Goal: Transaction & Acquisition: Purchase product/service

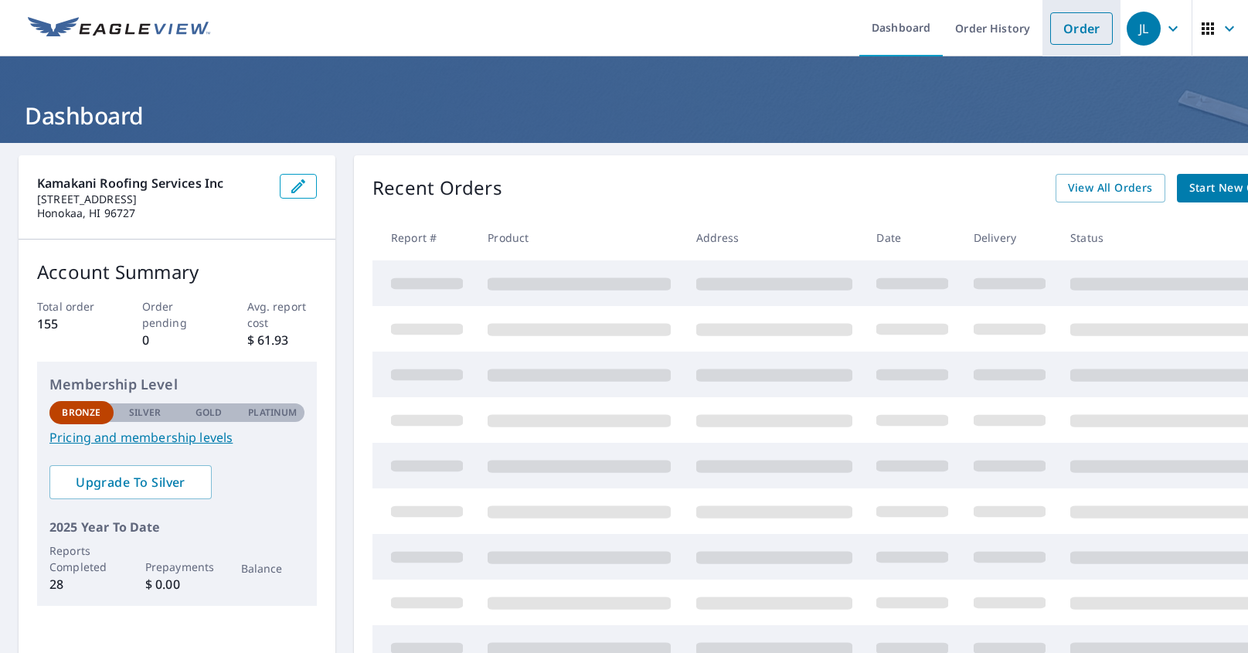
click at [1095, 30] on link "Order" at bounding box center [1081, 28] width 63 height 32
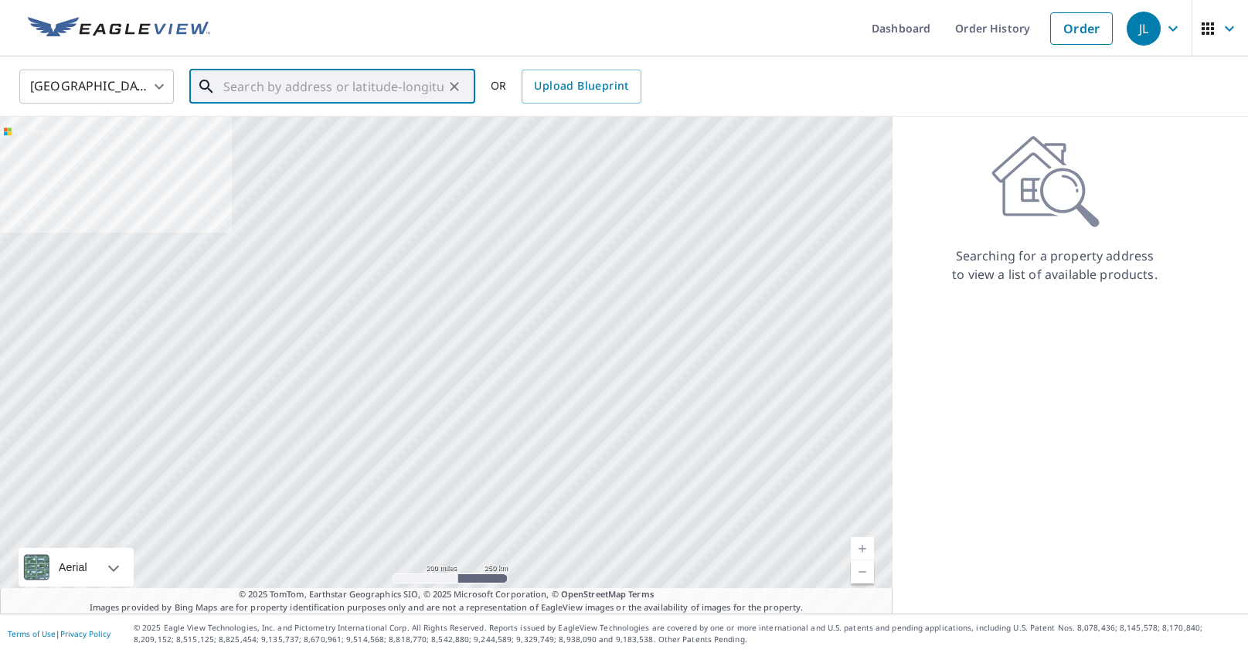
click at [250, 90] on input "text" at bounding box center [333, 86] width 220 height 43
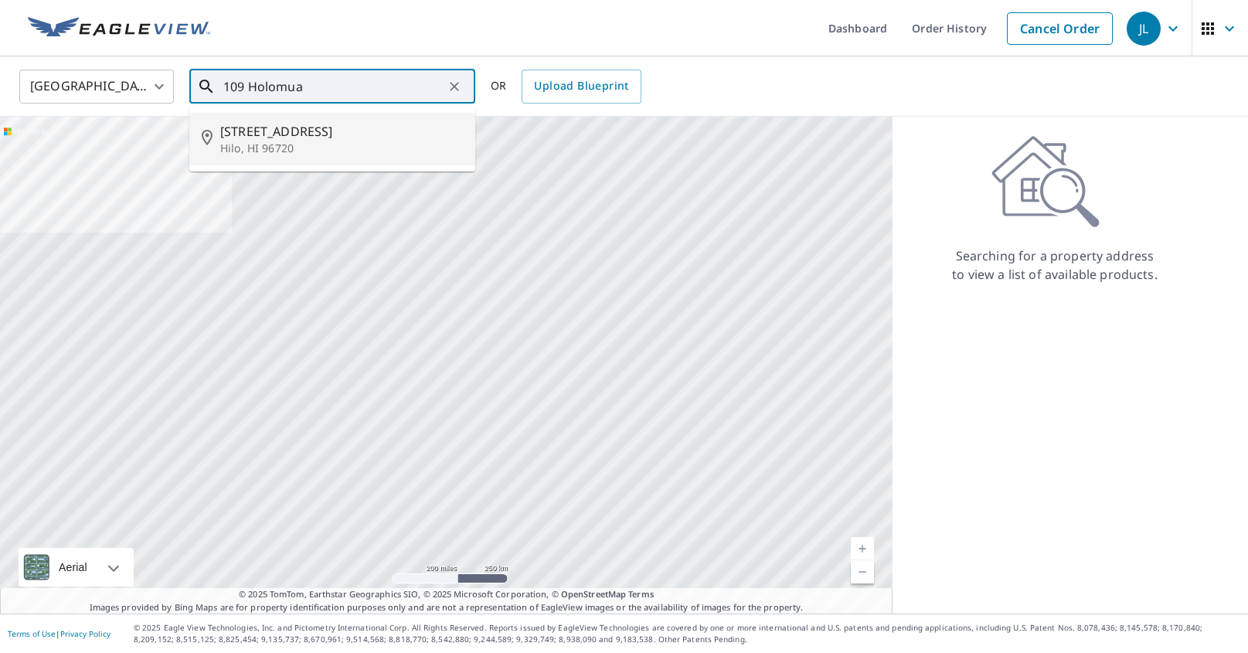
click at [240, 141] on p "Hilo, HI 96720" at bounding box center [341, 148] width 243 height 15
type input "[STREET_ADDRESS]"
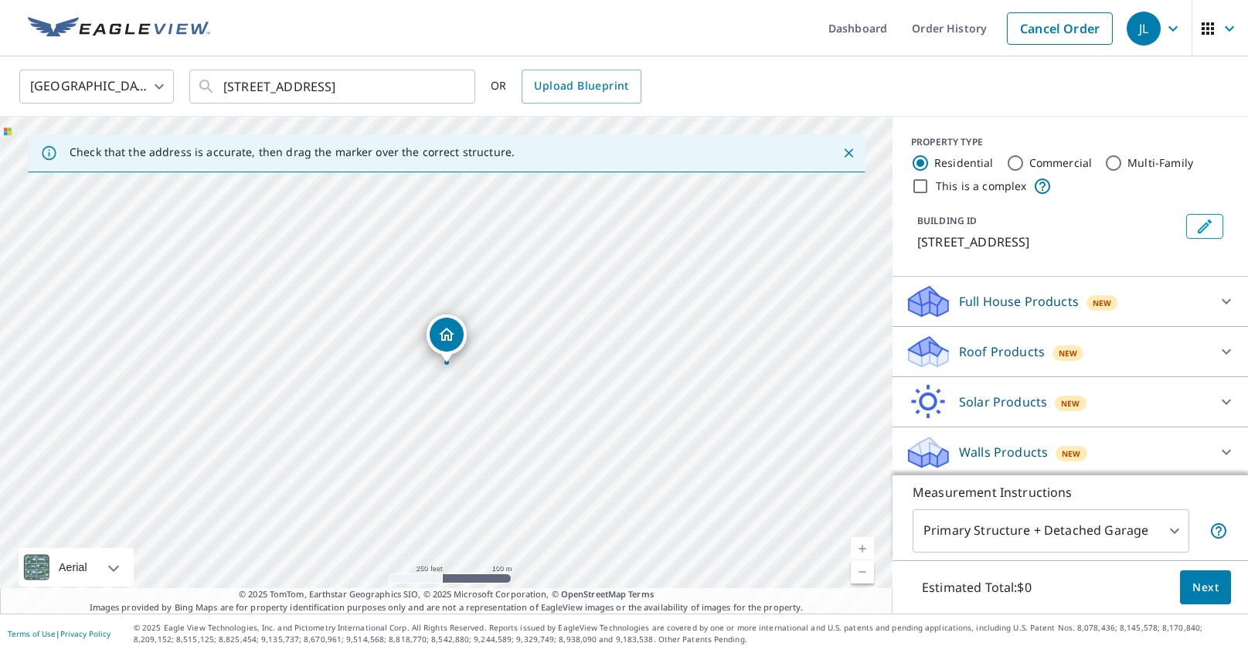
click at [863, 548] on link "Current Level 17, Zoom In" at bounding box center [862, 548] width 23 height 23
click at [863, 548] on link "Current Level 18, Zoom In" at bounding box center [862, 548] width 23 height 23
click at [862, 573] on link "Current Level 19, Zoom Out" at bounding box center [862, 571] width 23 height 23
click at [1198, 225] on icon "Edit building 1" at bounding box center [1205, 226] width 19 height 19
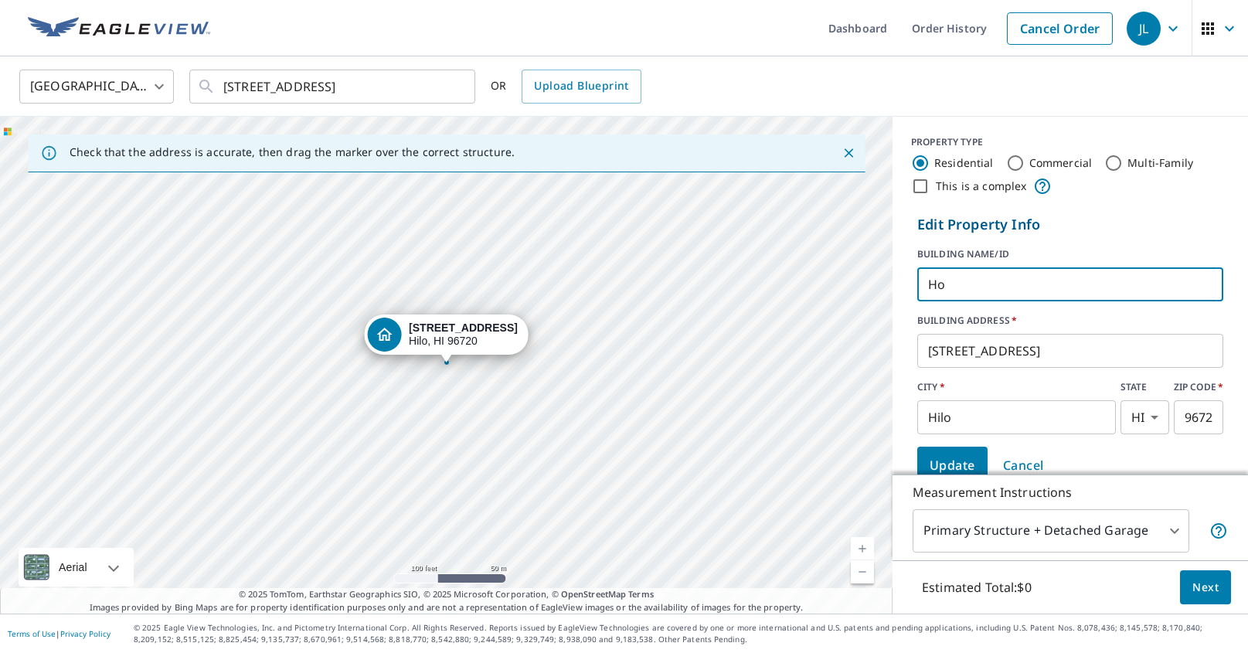
type input "H"
type input "Holomua Hilo"
click at [1175, 532] on body "JL JL Dashboard Order History Cancel Order JL [GEOGRAPHIC_DATA] US ​ [STREET_AD…" at bounding box center [624, 326] width 1248 height 653
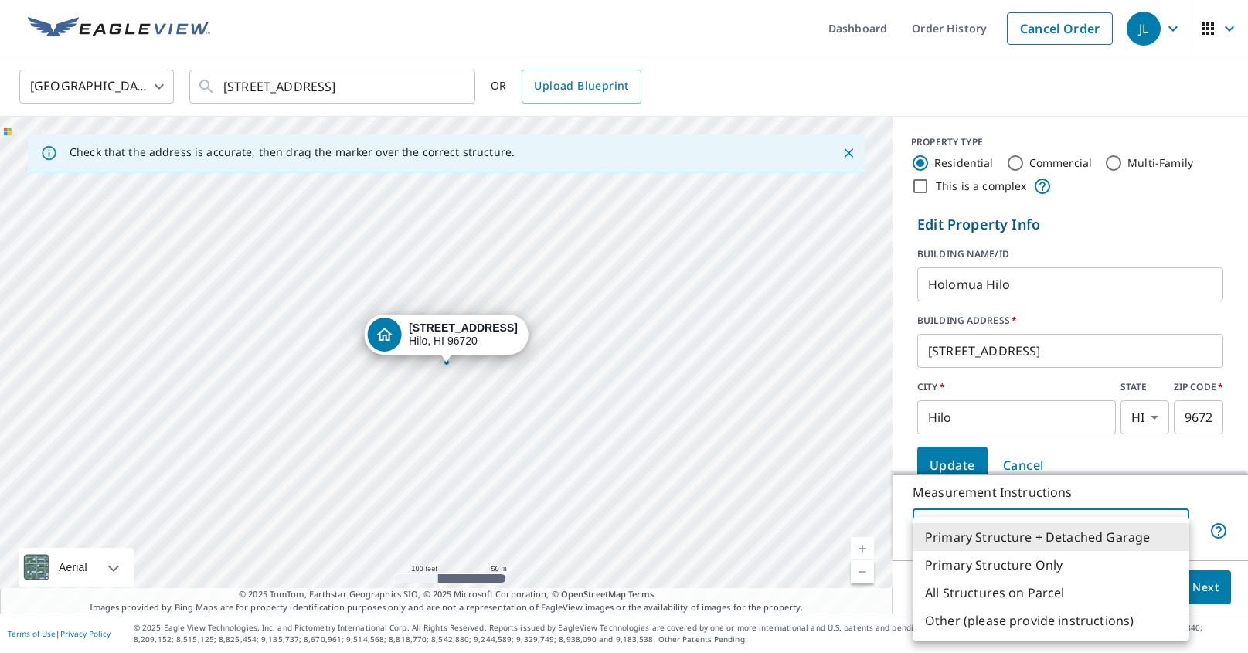
click at [1080, 564] on li "Primary Structure Only" at bounding box center [1051, 565] width 277 height 28
type input "2"
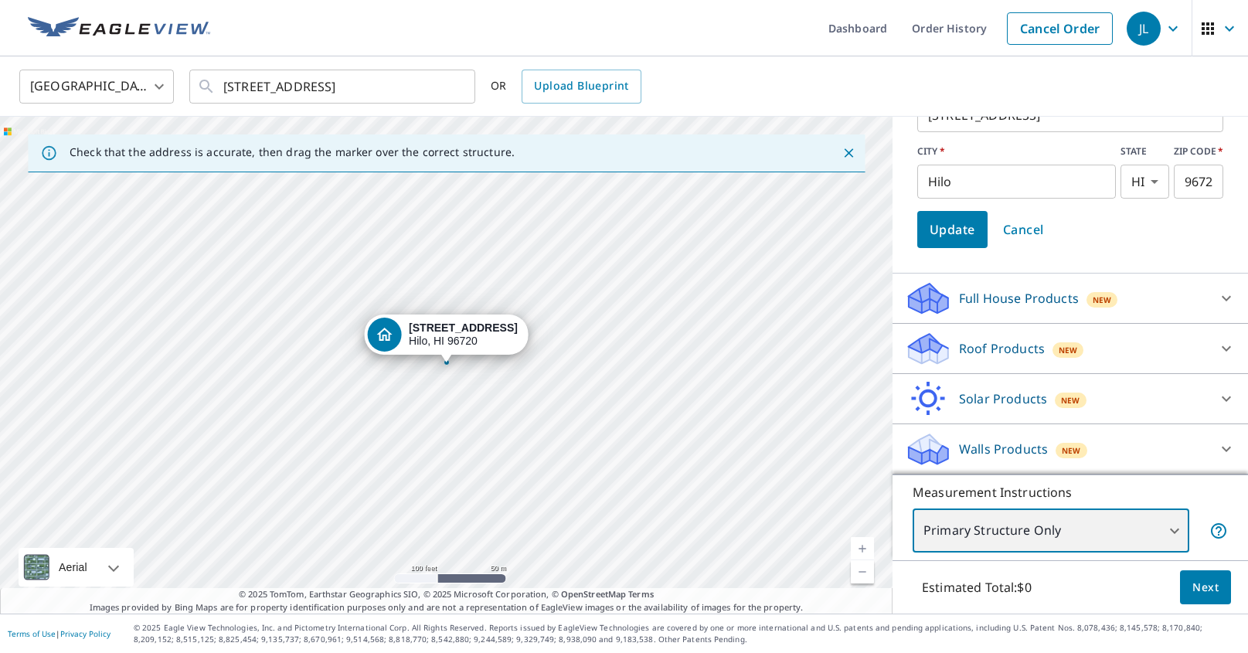
scroll to position [236, 0]
click at [1227, 349] on icon at bounding box center [1226, 348] width 19 height 19
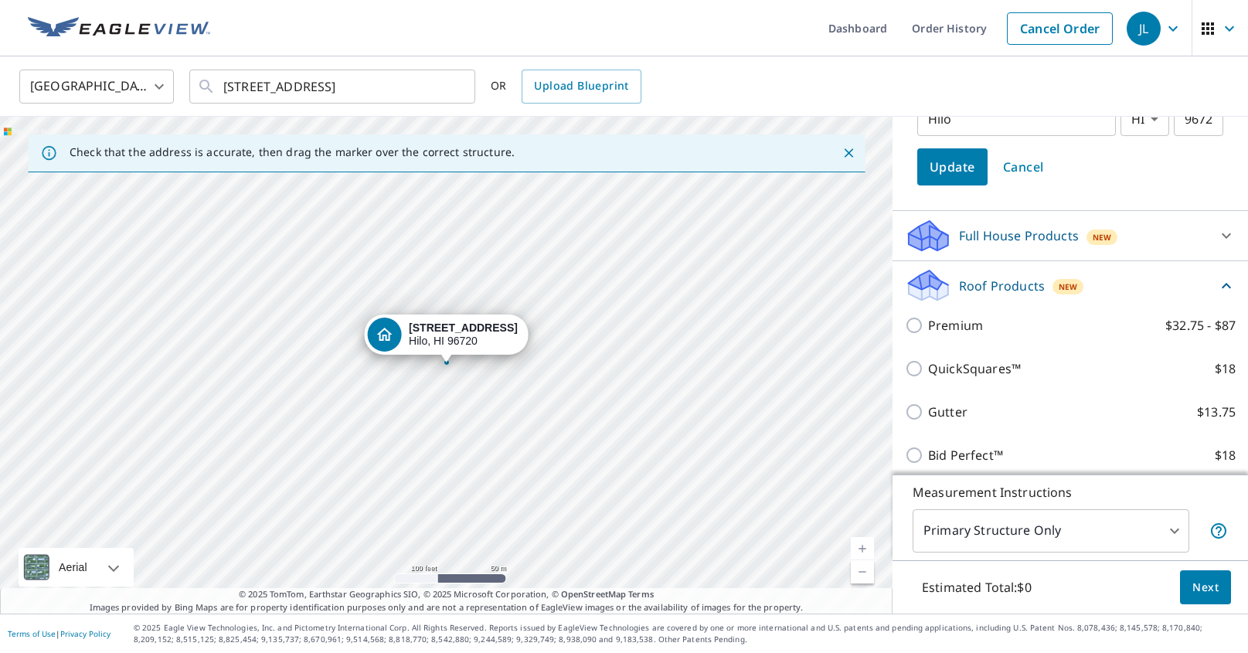
scroll to position [328, 0]
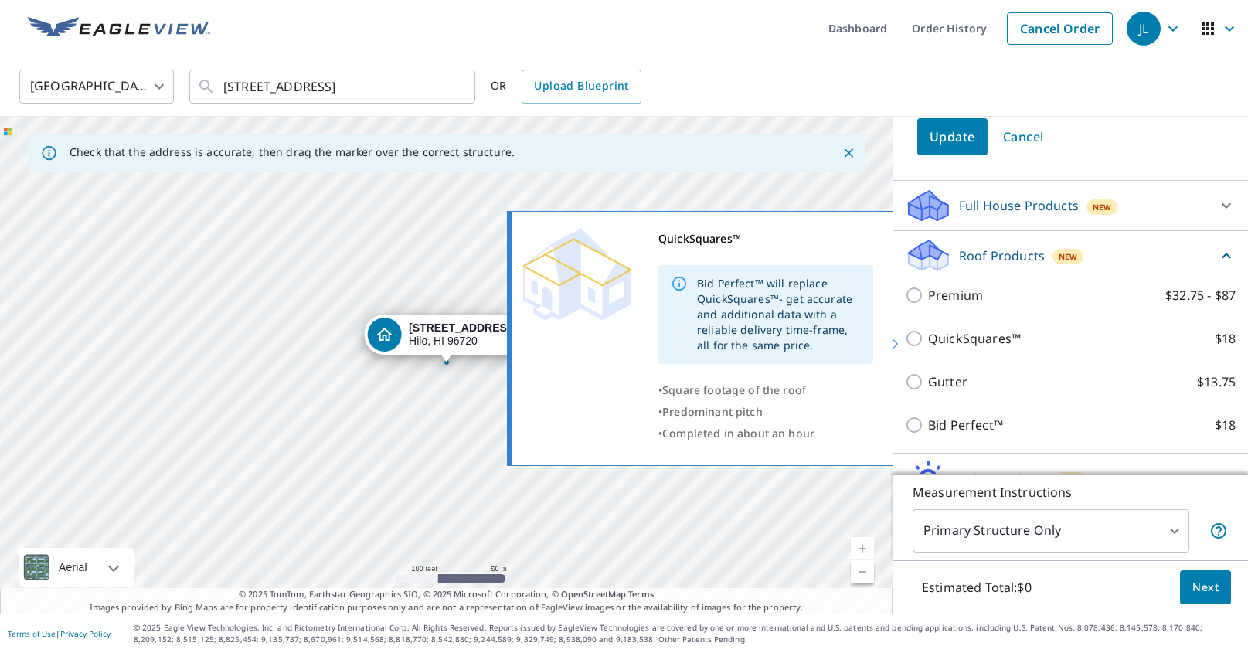
click at [914, 337] on input "QuickSquares™ $18" at bounding box center [916, 338] width 23 height 19
checkbox input "true"
type input "1"
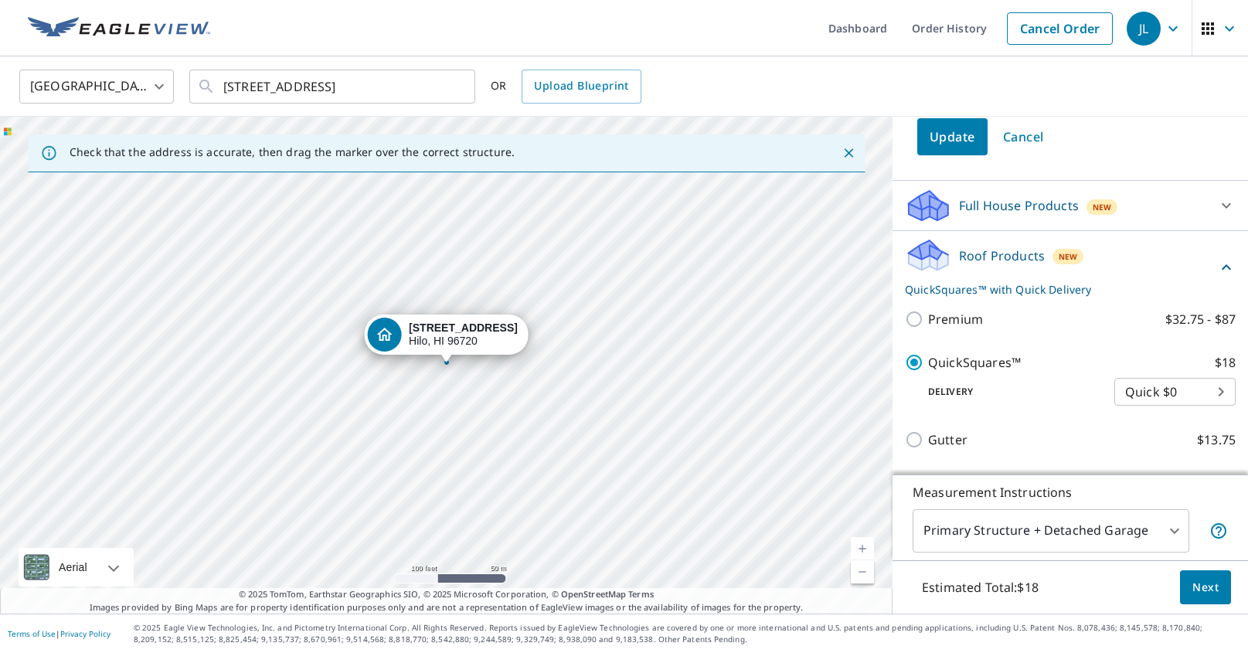
click at [1199, 584] on span "Next" at bounding box center [1206, 587] width 26 height 19
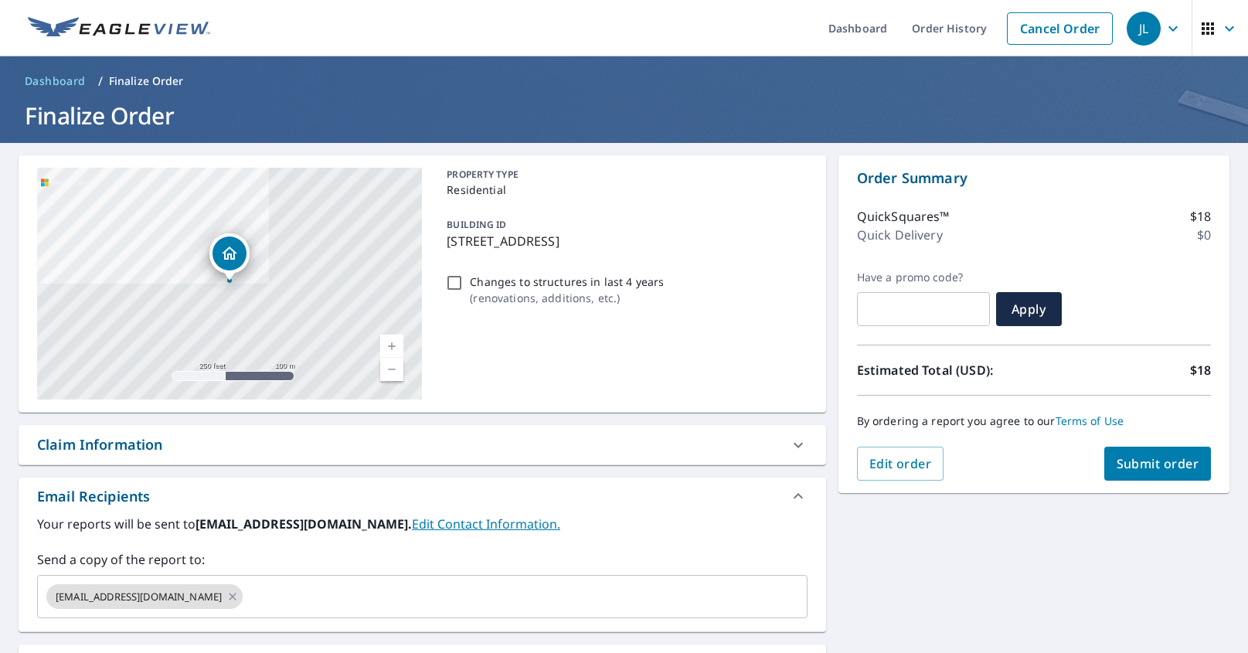
click at [1132, 478] on button "Submit order" at bounding box center [1157, 464] width 107 height 34
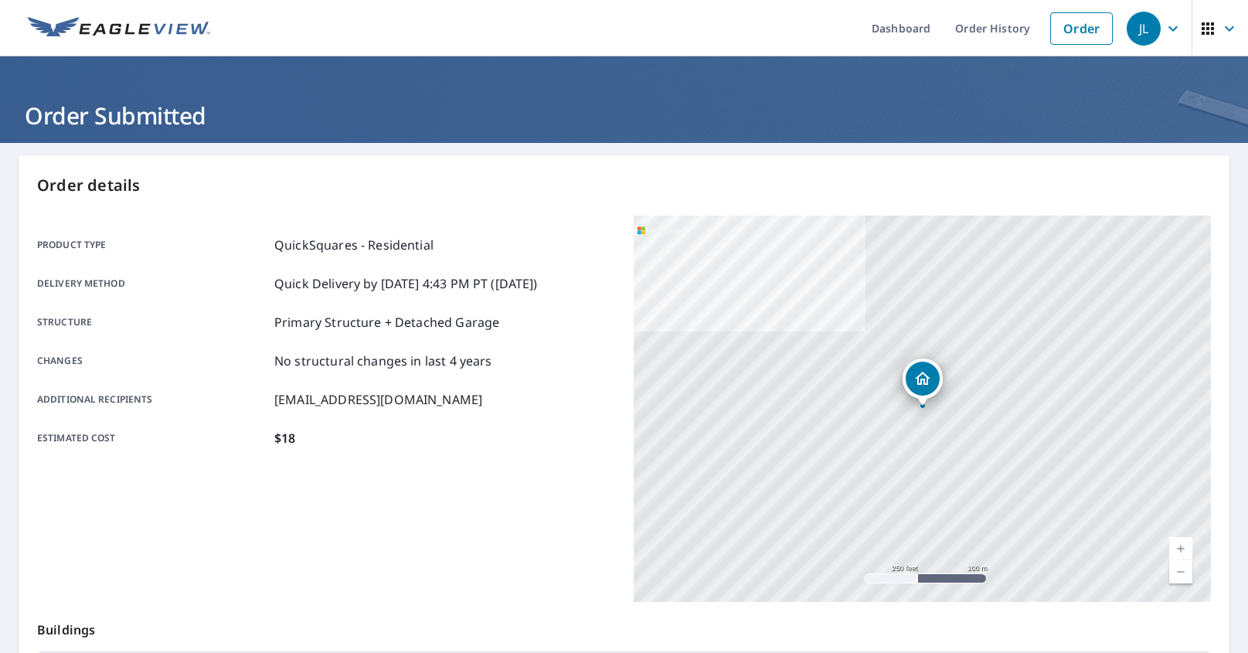
click at [1174, 26] on icon "button" at bounding box center [1173, 28] width 19 height 19
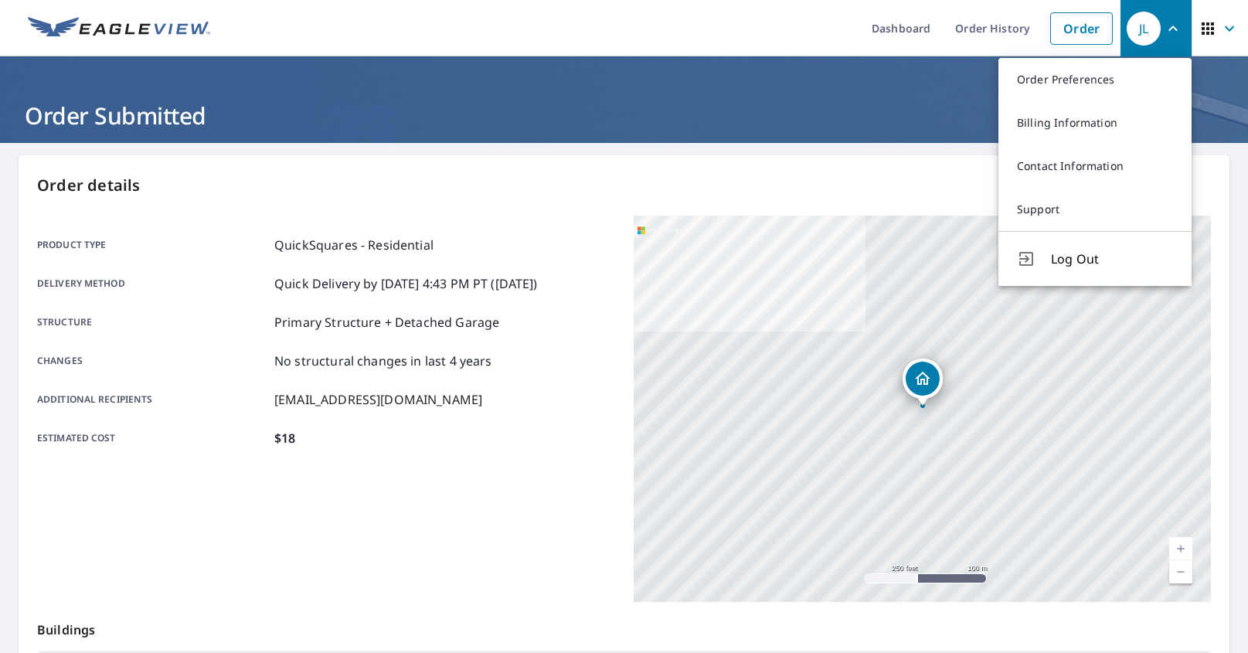
click at [1077, 252] on span "Log Out" at bounding box center [1112, 259] width 122 height 19
